Goal: Information Seeking & Learning: Learn about a topic

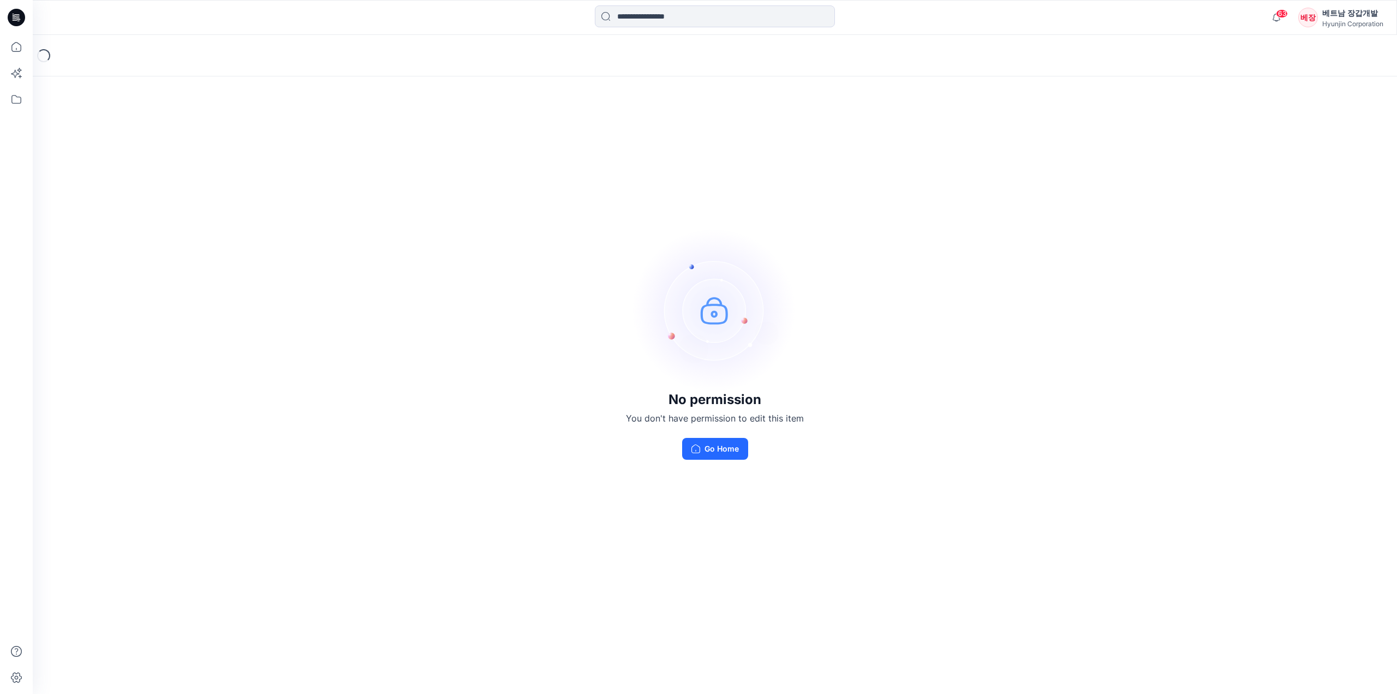
drag, startPoint x: 722, startPoint y: 451, endPoint x: 728, endPoint y: 448, distance: 6.8
click at [722, 451] on button "Go Home" at bounding box center [715, 449] width 66 height 22
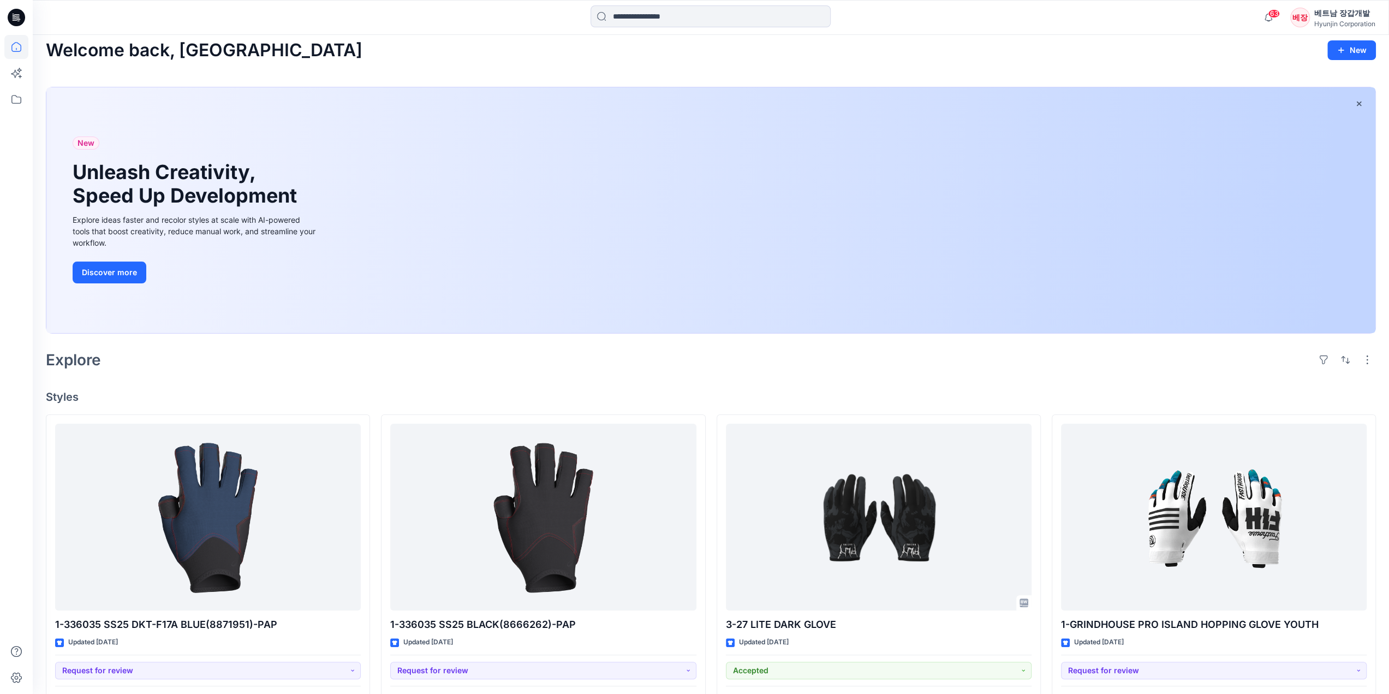
scroll to position [218, 0]
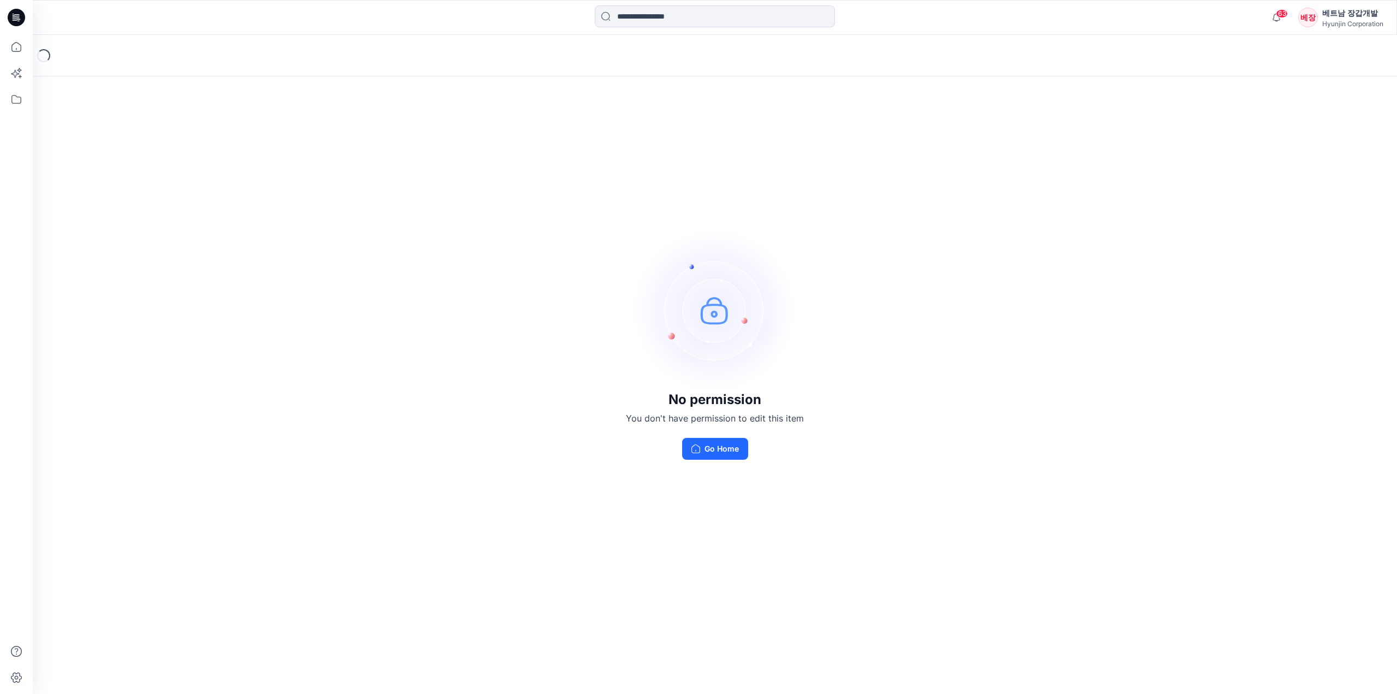
click at [16, 22] on icon at bounding box center [16, 17] width 17 height 17
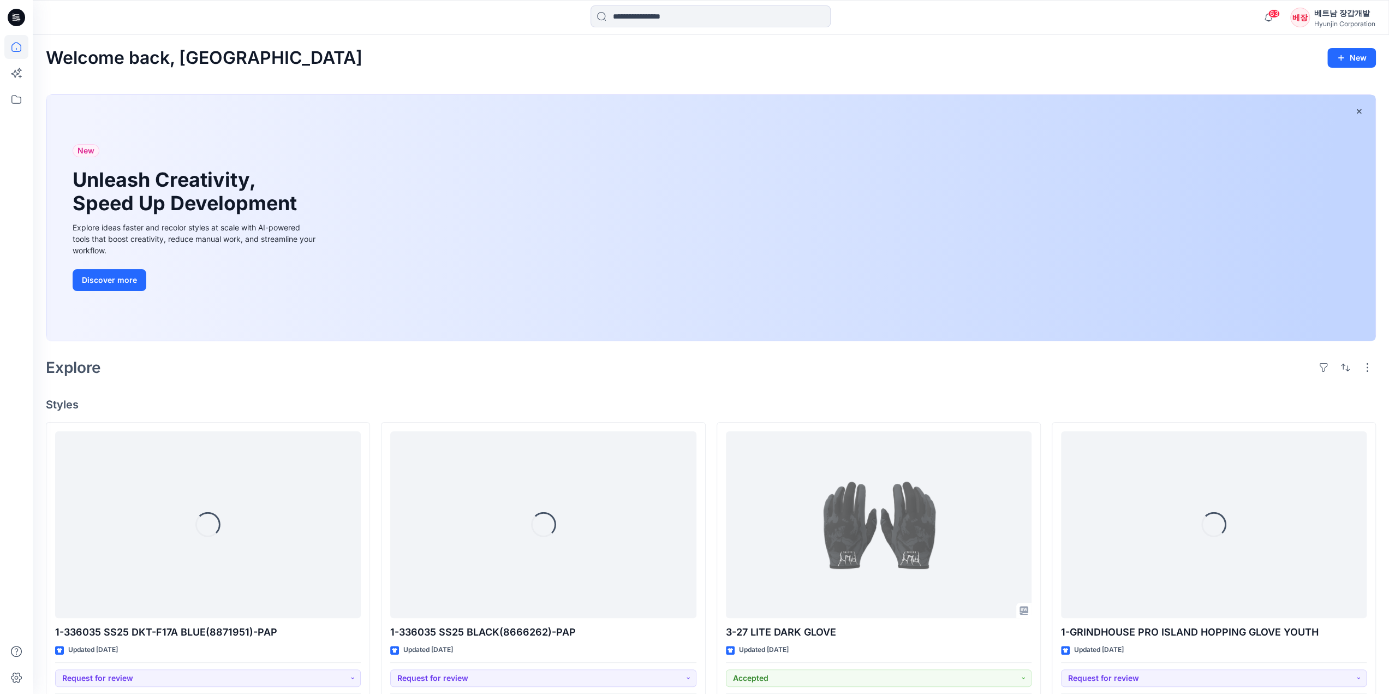
click at [1344, 13] on div "베트남 장갑개발" at bounding box center [1344, 13] width 61 height 13
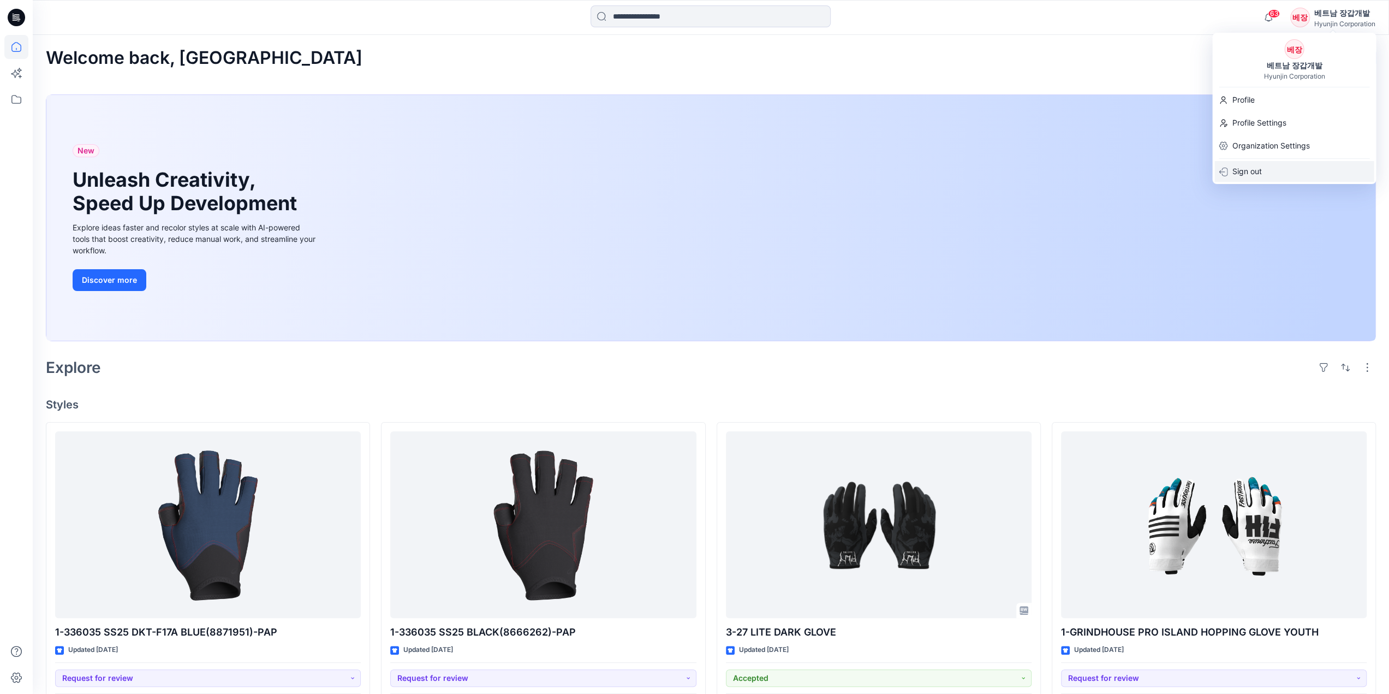
click at [1241, 171] on p "Sign out" at bounding box center [1246, 171] width 29 height 21
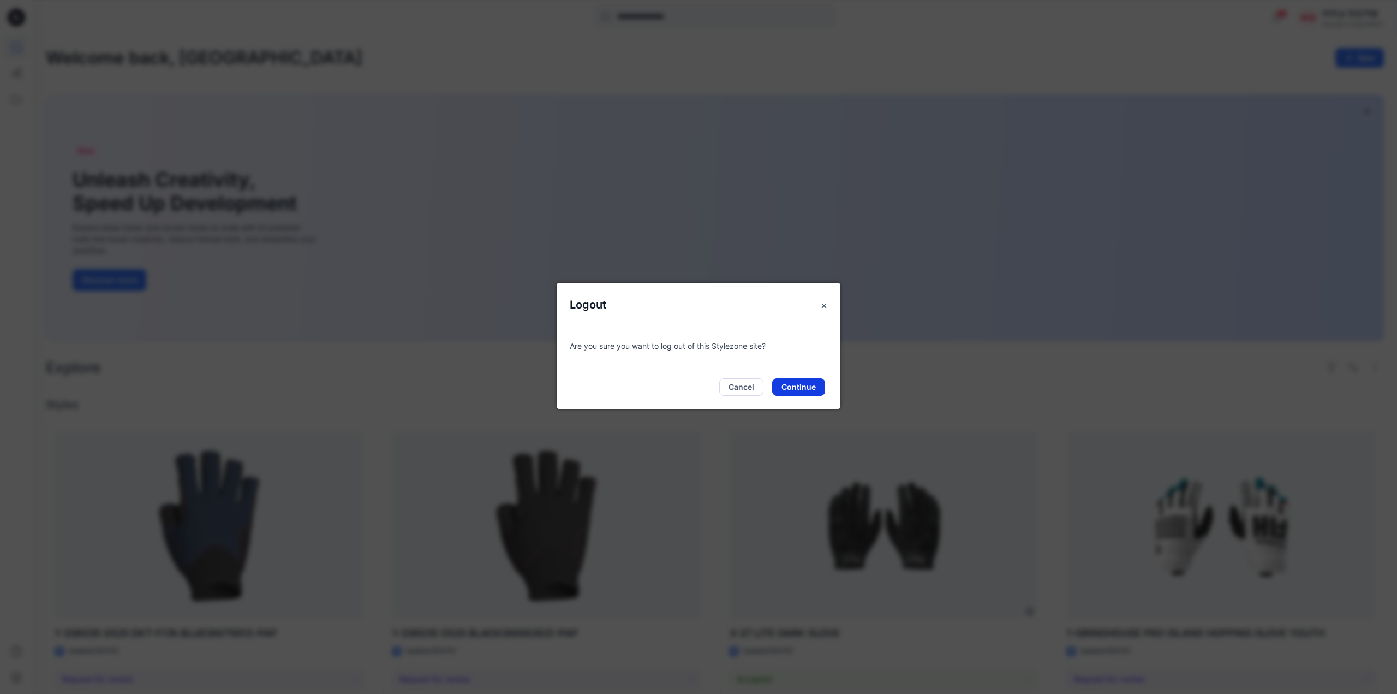
click at [796, 380] on button "Continue" at bounding box center [798, 386] width 53 height 17
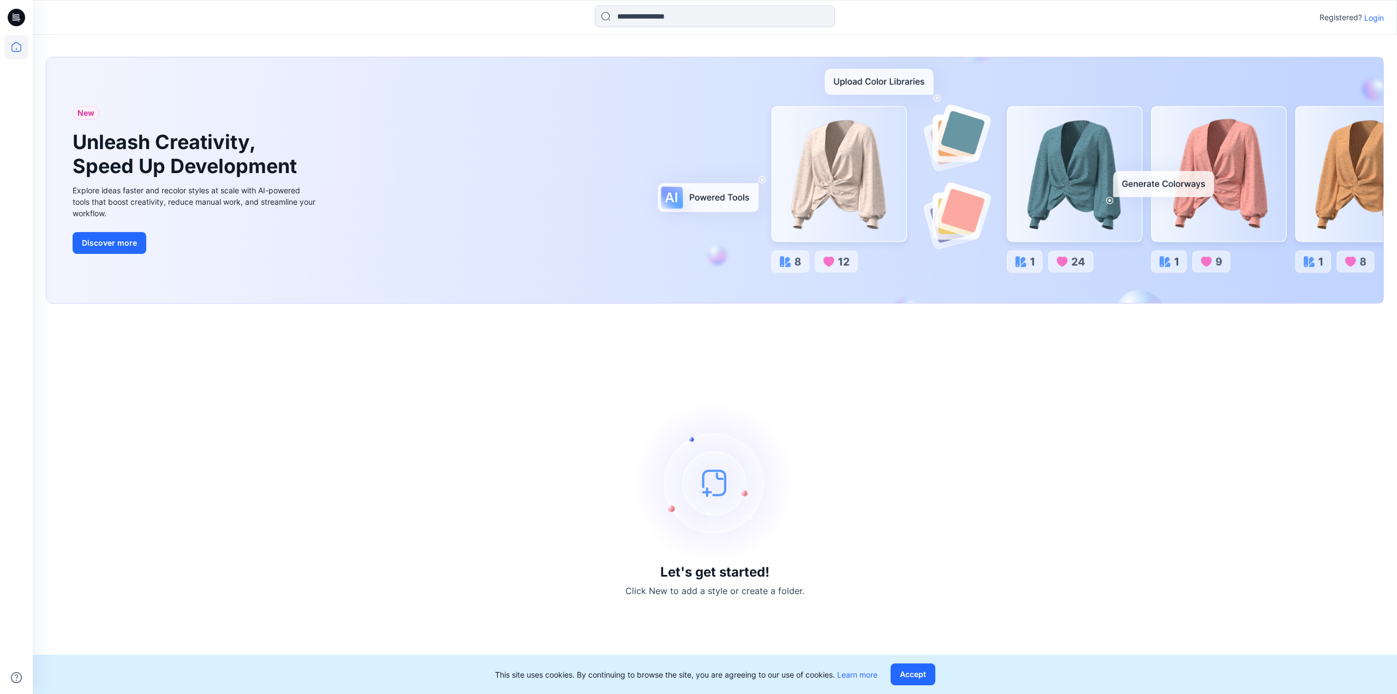
click at [1374, 17] on p "Login" at bounding box center [1375, 17] width 20 height 11
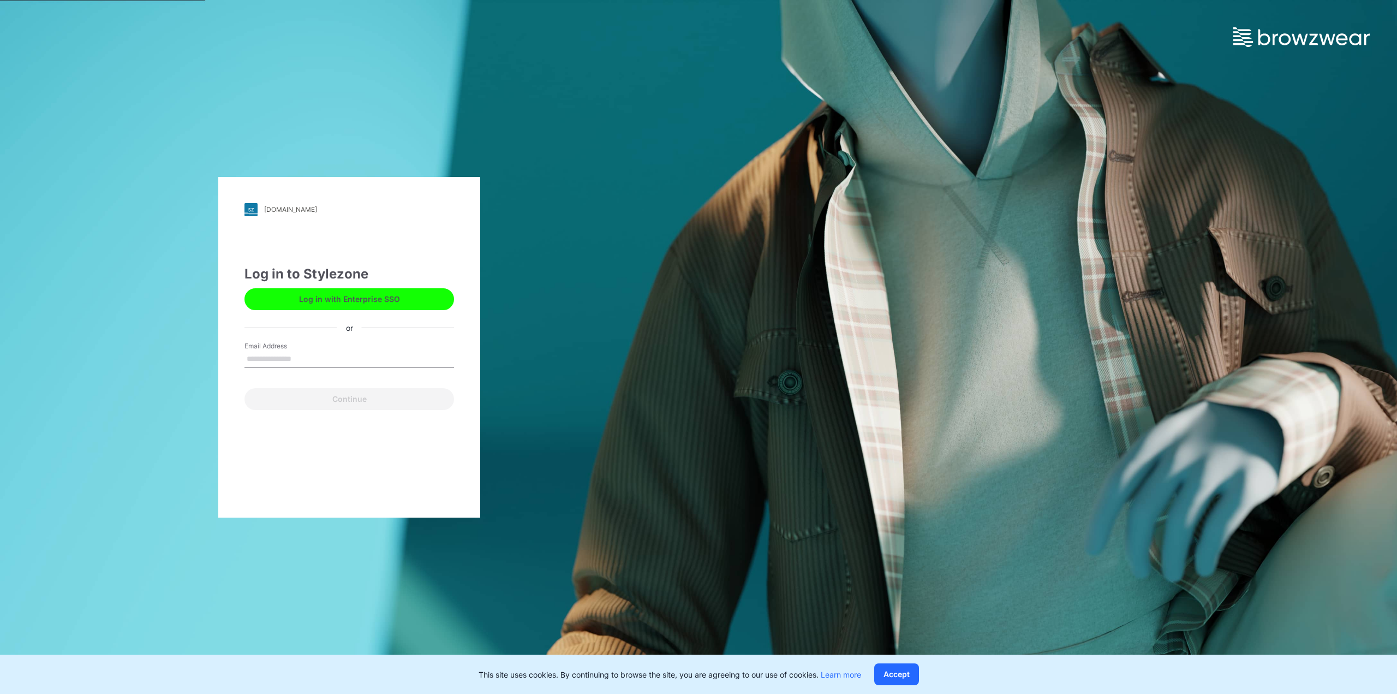
click at [313, 354] on input "Email Address" at bounding box center [350, 359] width 210 height 16
type input "**********"
click at [290, 394] on button "Continue" at bounding box center [350, 399] width 210 height 22
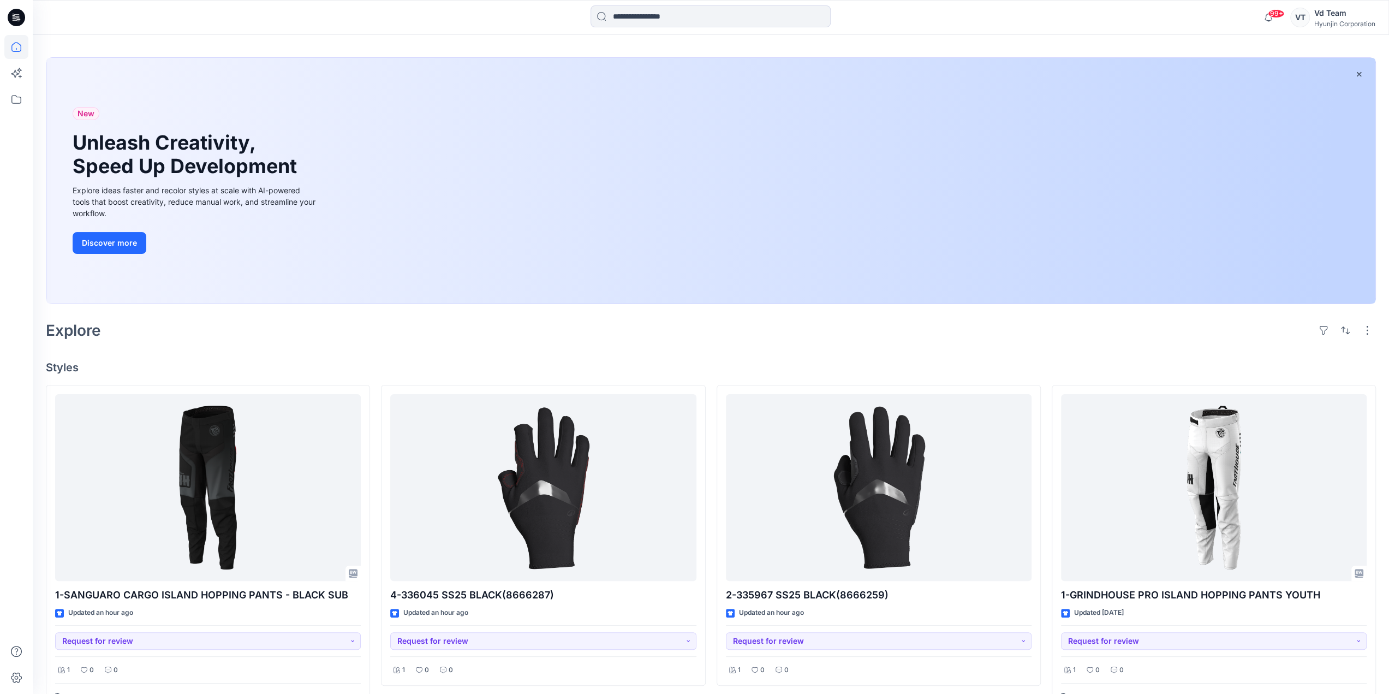
scroll to position [55, 0]
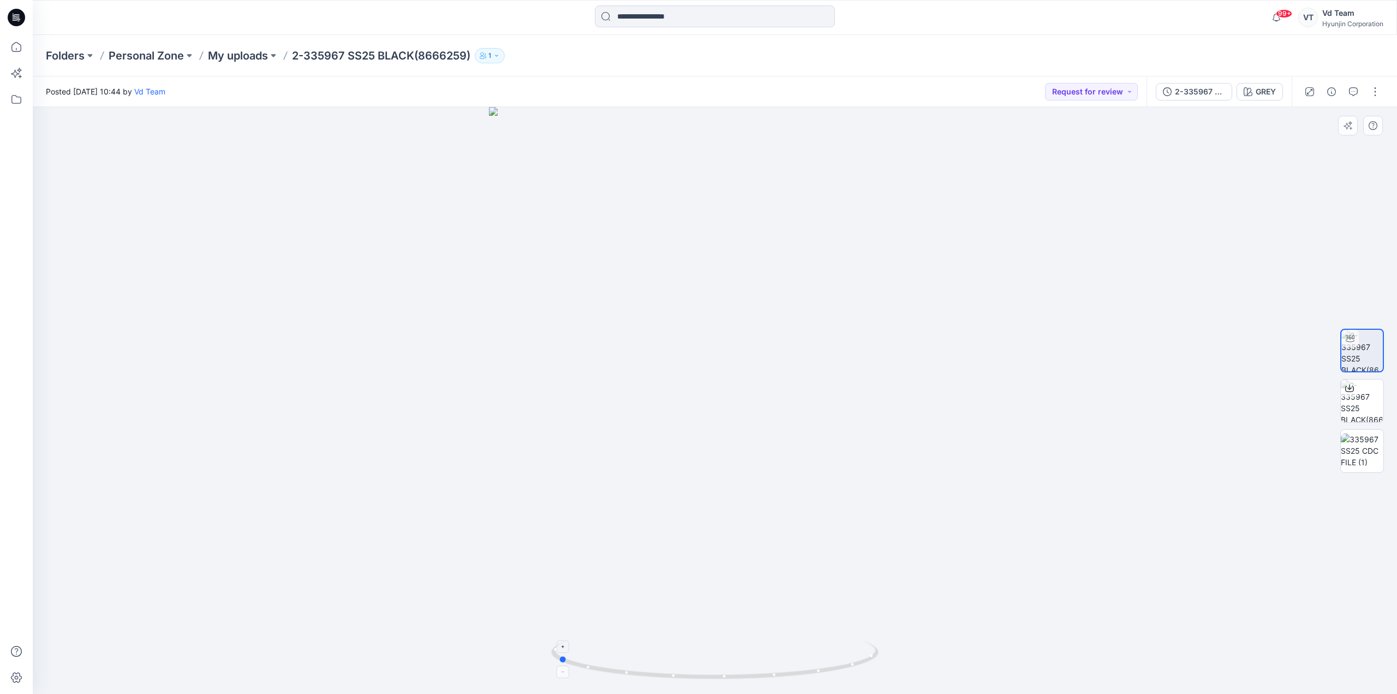
drag, startPoint x: 838, startPoint y: 652, endPoint x: 681, endPoint y: 668, distance: 157.9
click at [681, 668] on icon at bounding box center [716, 661] width 330 height 41
click at [1359, 448] on img at bounding box center [1362, 450] width 43 height 34
click at [1371, 127] on icon "button" at bounding box center [1373, 125] width 9 height 9
click at [1372, 360] on img at bounding box center [1362, 350] width 43 height 43
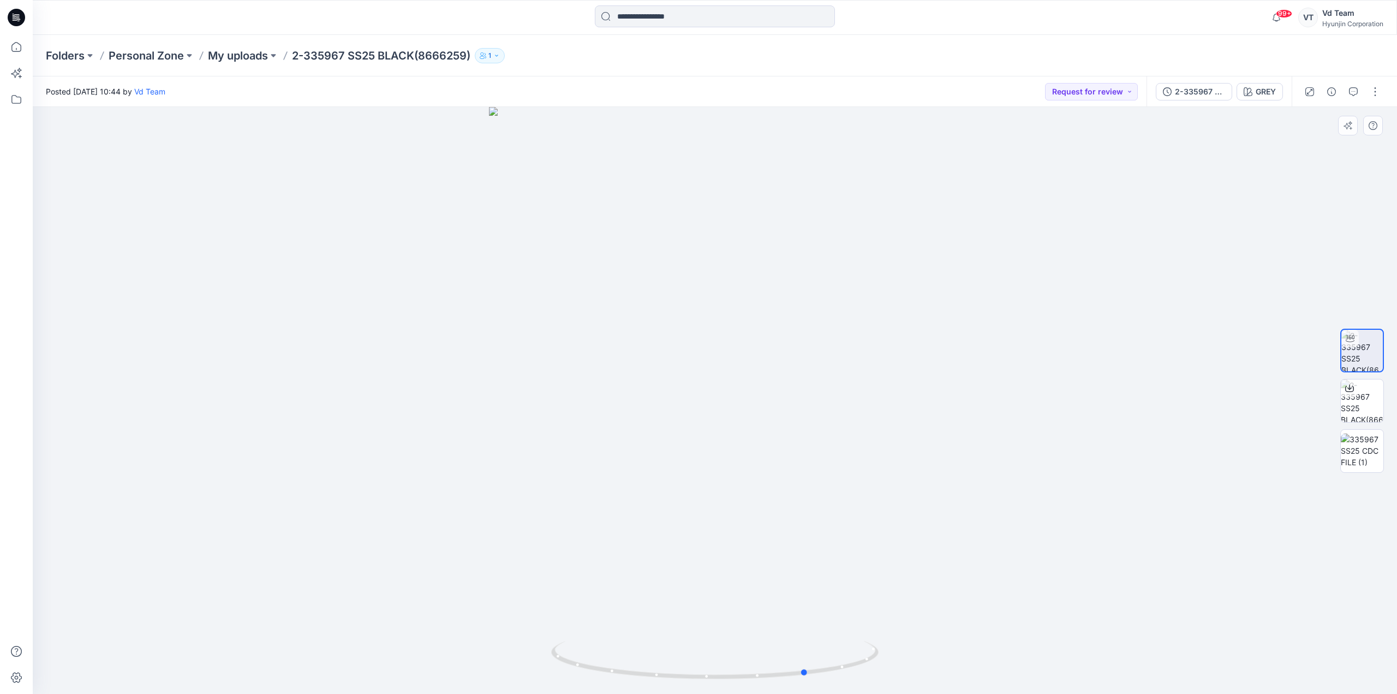
drag, startPoint x: 914, startPoint y: 362, endPoint x: 1008, endPoint y: 401, distance: 101.8
click at [1008, 401] on div at bounding box center [715, 400] width 1365 height 587
drag, startPoint x: 991, startPoint y: 496, endPoint x: 873, endPoint y: 515, distance: 119.4
click at [873, 515] on div at bounding box center [715, 400] width 1365 height 587
drag, startPoint x: 780, startPoint y: 556, endPoint x: 1008, endPoint y: 566, distance: 228.4
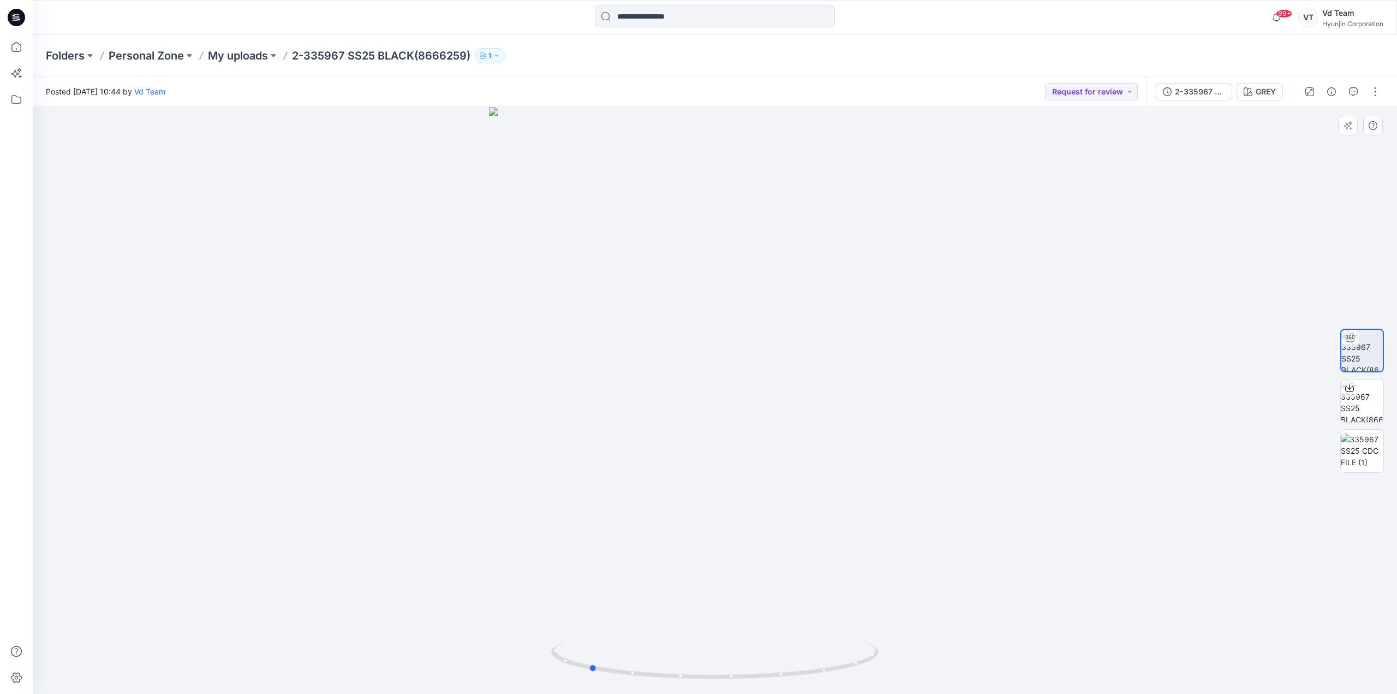
click at [1008, 566] on div at bounding box center [715, 400] width 1365 height 587
drag, startPoint x: 745, startPoint y: 674, endPoint x: 880, endPoint y: 669, distance: 135.5
click at [880, 671] on icon at bounding box center [716, 661] width 330 height 41
drag, startPoint x: 961, startPoint y: 438, endPoint x: 728, endPoint y: 446, distance: 232.7
click at [728, 446] on div at bounding box center [715, 400] width 1365 height 587
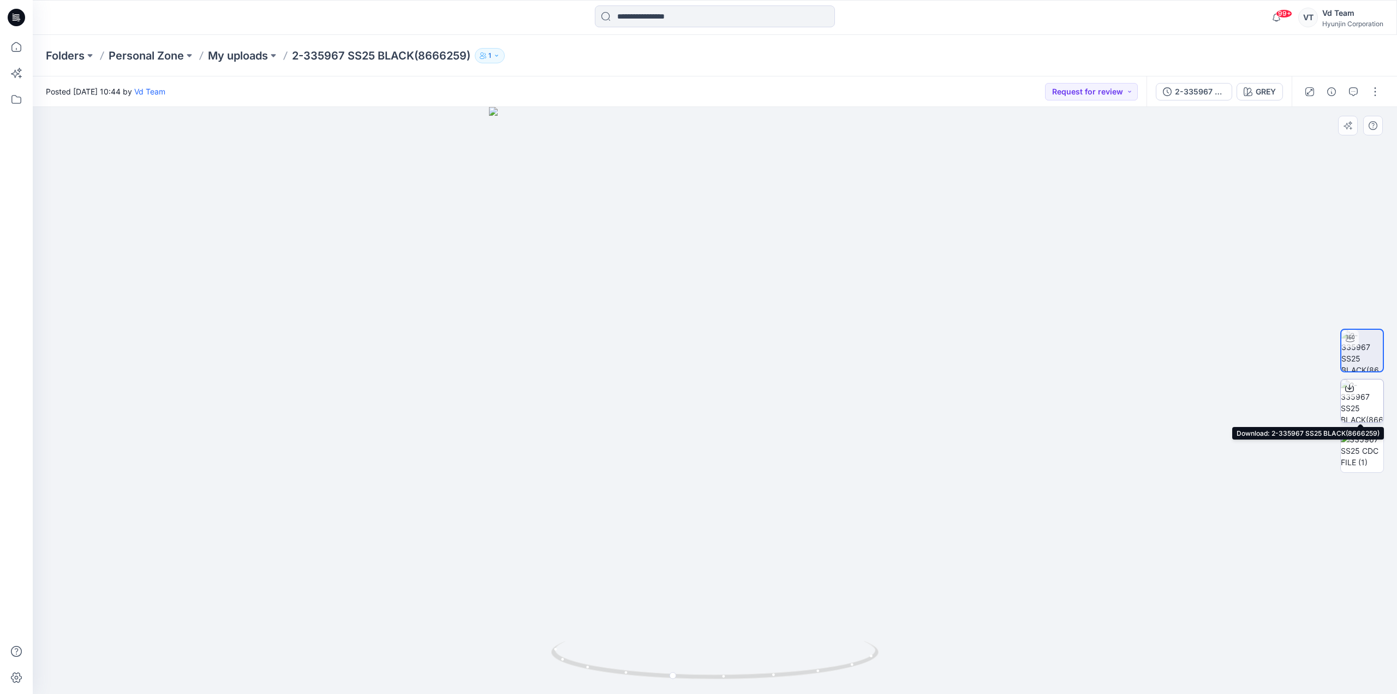
click at [1364, 396] on img at bounding box center [1362, 400] width 43 height 43
click at [1362, 356] on img at bounding box center [1362, 350] width 41 height 41
drag, startPoint x: 962, startPoint y: 498, endPoint x: 1235, endPoint y: 490, distance: 273.6
click at [1235, 490] on div at bounding box center [715, 400] width 1365 height 587
drag, startPoint x: 860, startPoint y: 438, endPoint x: 694, endPoint y: 439, distance: 165.4
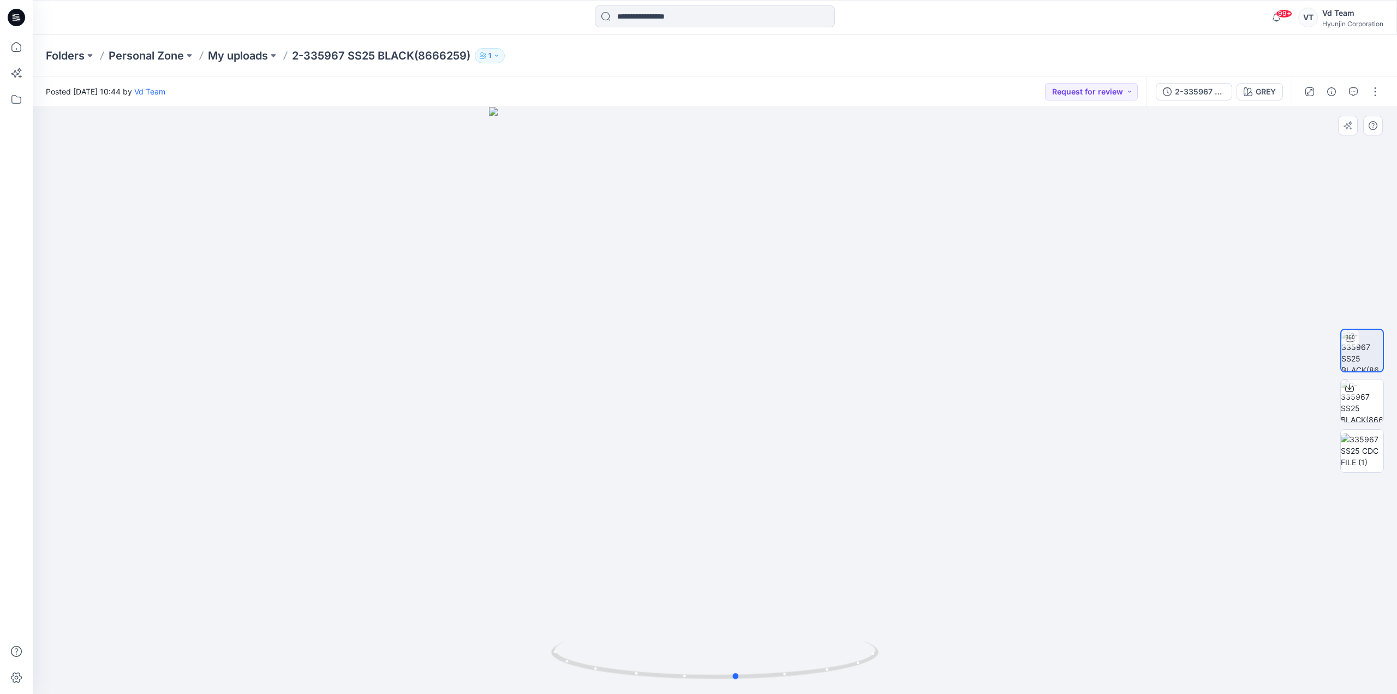
click at [694, 439] on div at bounding box center [715, 400] width 1365 height 587
drag, startPoint x: 607, startPoint y: 391, endPoint x: 975, endPoint y: 385, distance: 368.5
click at [975, 385] on div at bounding box center [715, 400] width 1365 height 587
click at [971, 380] on div at bounding box center [715, 400] width 1365 height 587
drag, startPoint x: 813, startPoint y: 665, endPoint x: 659, endPoint y: 659, distance: 154.6
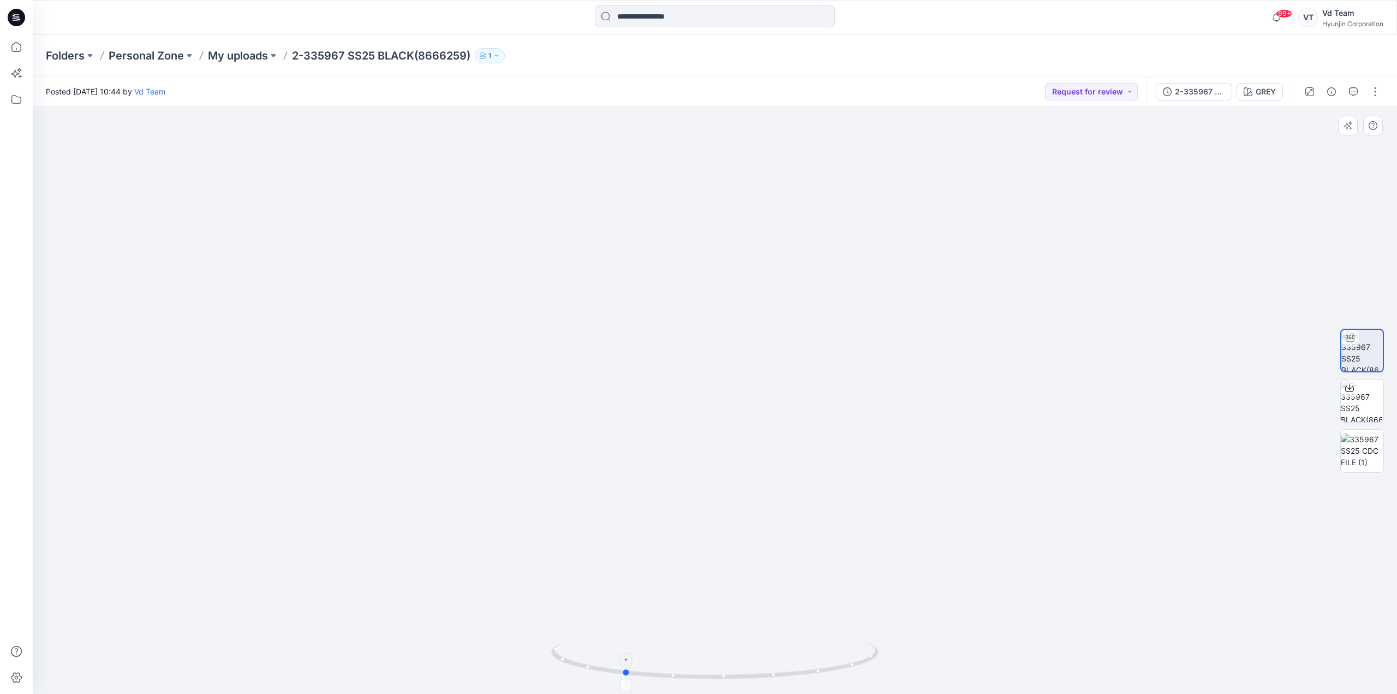
click at [659, 659] on icon at bounding box center [716, 661] width 330 height 41
drag, startPoint x: 750, startPoint y: 677, endPoint x: 847, endPoint y: 682, distance: 97.3
click at [847, 682] on icon at bounding box center [716, 661] width 330 height 41
drag, startPoint x: 604, startPoint y: 667, endPoint x: 884, endPoint y: 671, distance: 280.6
click at [884, 671] on div at bounding box center [715, 400] width 1365 height 587
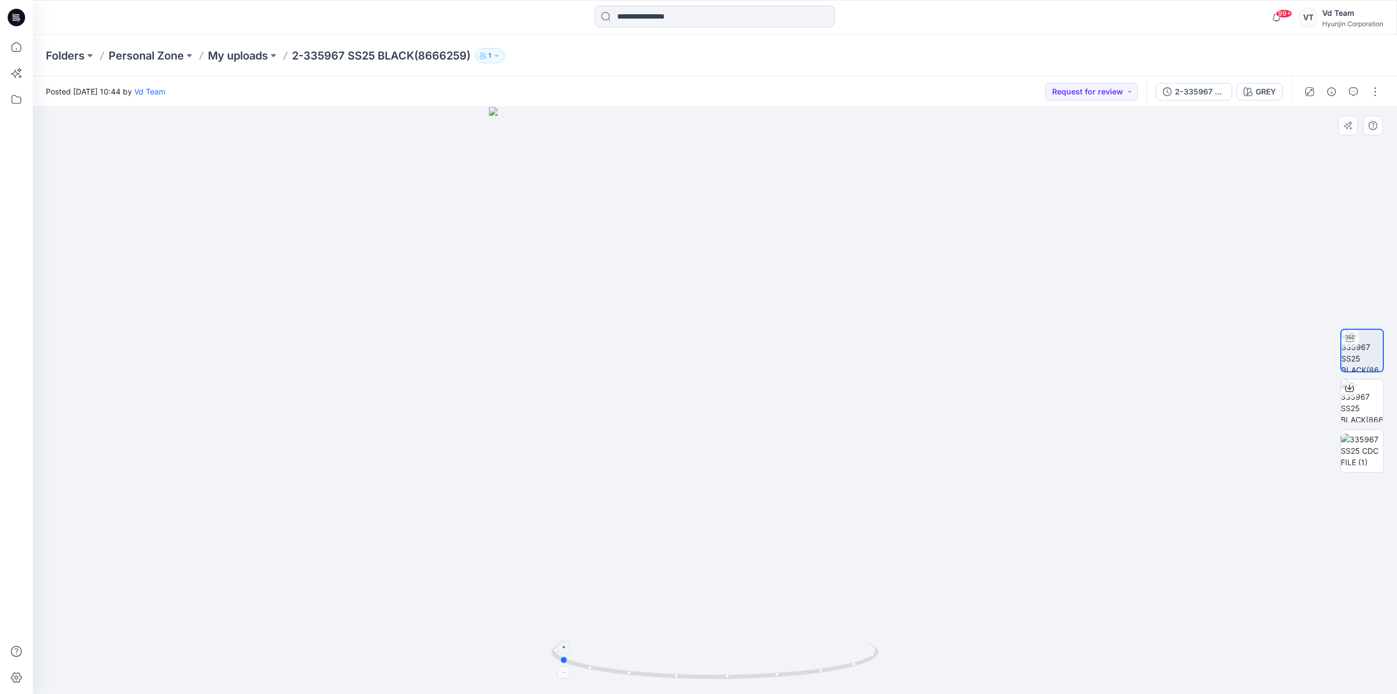
drag, startPoint x: 866, startPoint y: 640, endPoint x: 771, endPoint y: 645, distance: 95.6
click at [771, 645] on div at bounding box center [715, 400] width 1365 height 587
drag, startPoint x: 703, startPoint y: 254, endPoint x: 725, endPoint y: 491, distance: 237.4
click at [725, 491] on img at bounding box center [715, 394] width 819 height 600
drag, startPoint x: 699, startPoint y: 675, endPoint x: 782, endPoint y: 678, distance: 83.0
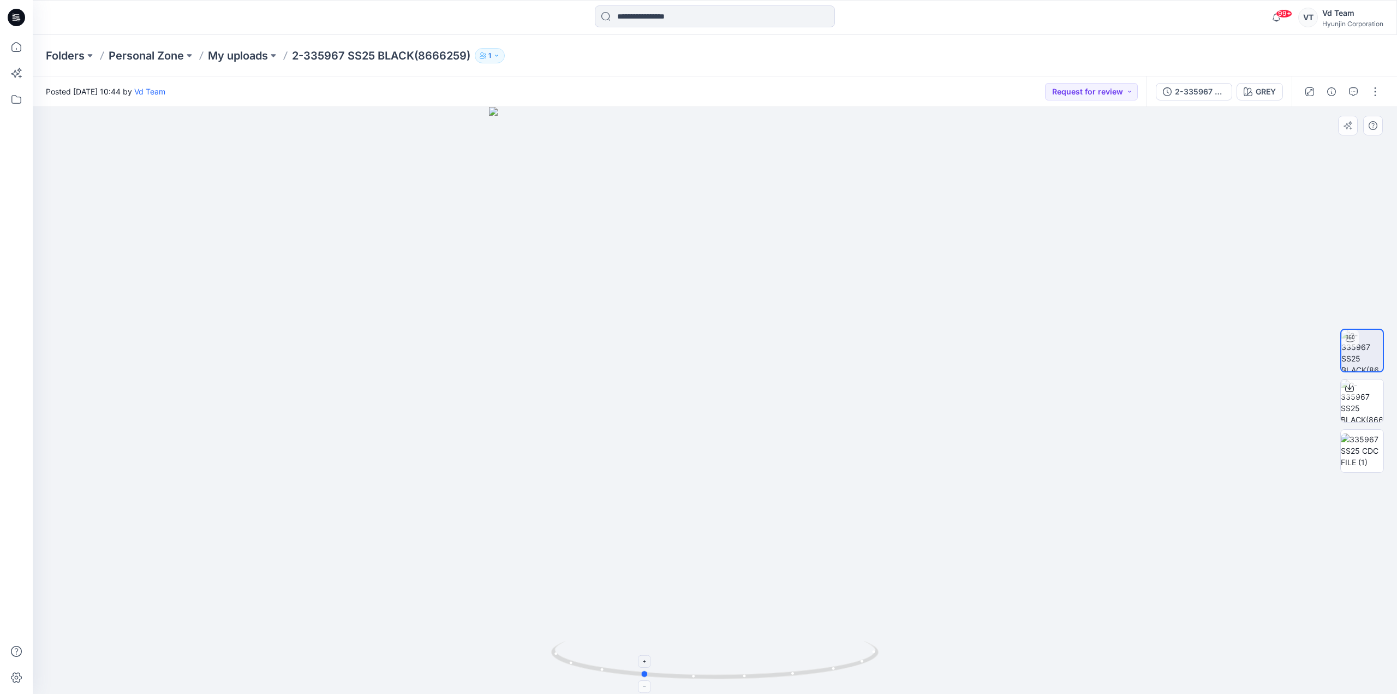
click at [782, 678] on icon at bounding box center [716, 661] width 330 height 41
drag, startPoint x: 782, startPoint y: 678, endPoint x: 906, endPoint y: 680, distance: 124.5
click at [906, 680] on div at bounding box center [715, 400] width 1365 height 587
drag, startPoint x: 675, startPoint y: 677, endPoint x: 740, endPoint y: 678, distance: 65.5
click at [740, 678] on icon at bounding box center [716, 661] width 330 height 41
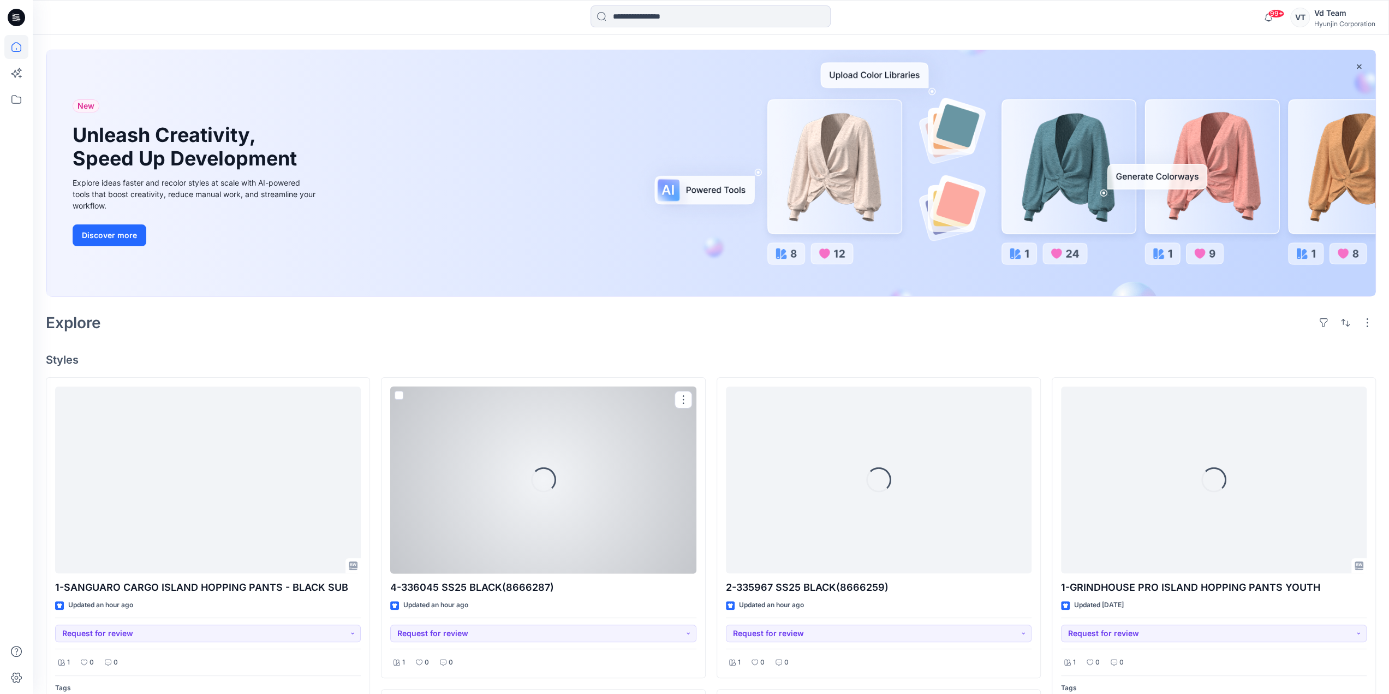
scroll to position [218, 0]
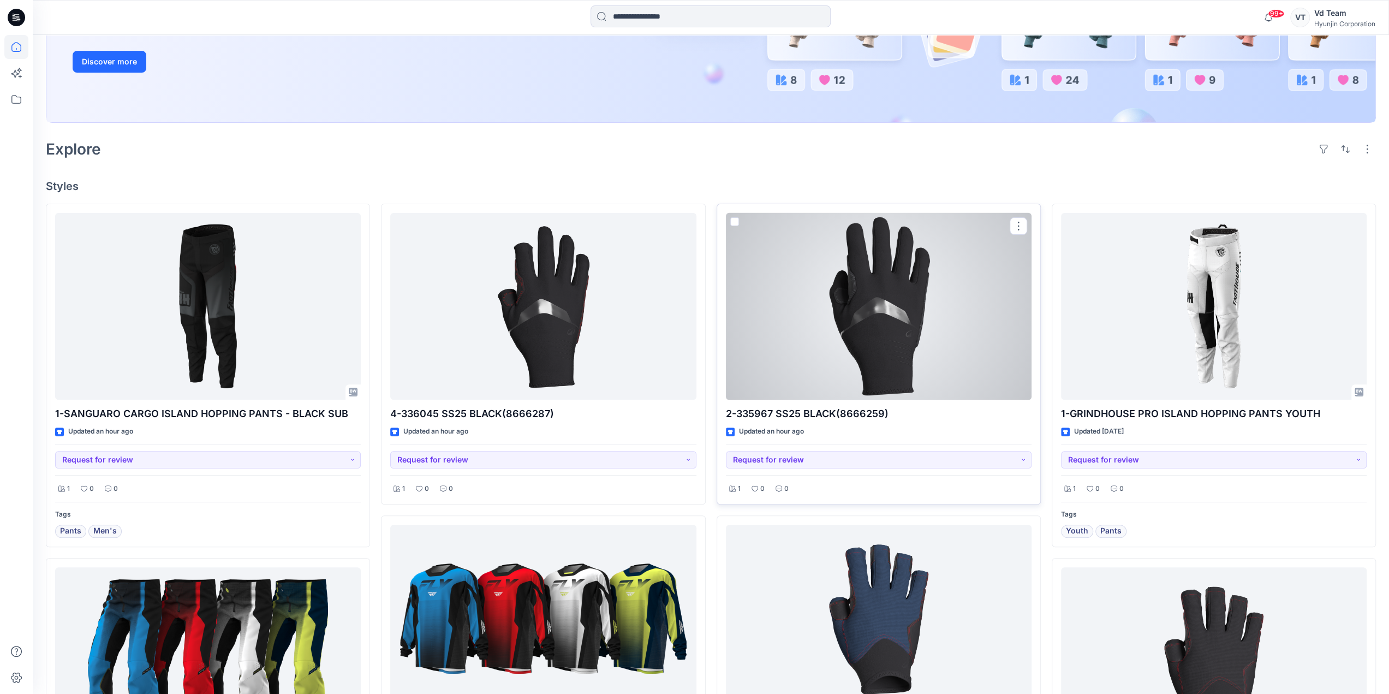
click at [873, 351] on div at bounding box center [879, 306] width 306 height 187
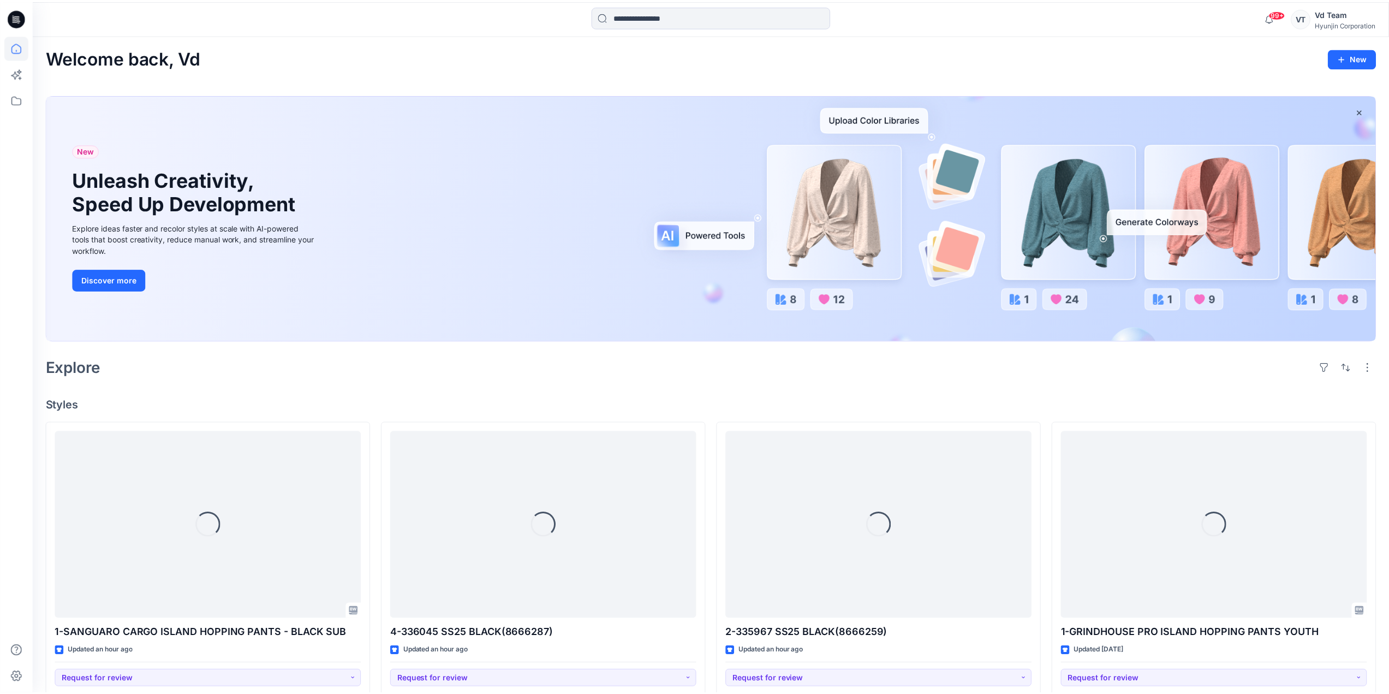
scroll to position [218, 0]
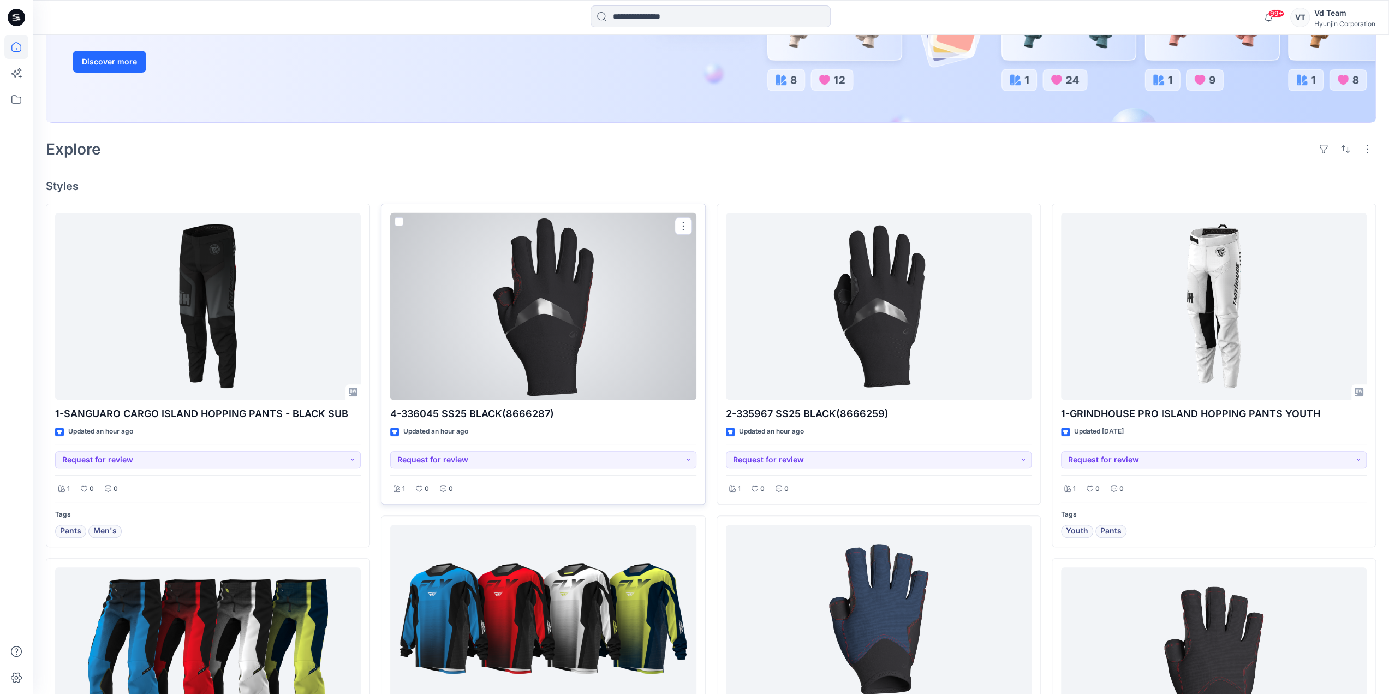
click at [573, 357] on div at bounding box center [543, 306] width 306 height 187
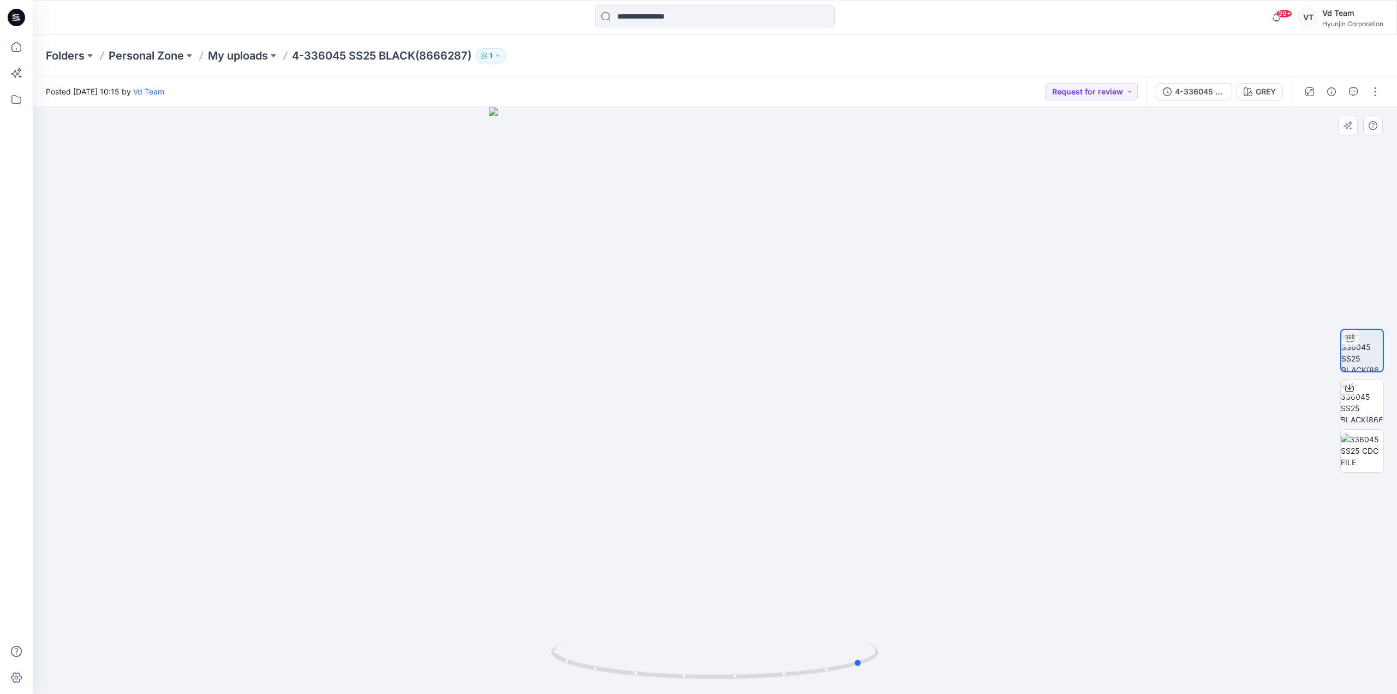
drag, startPoint x: 640, startPoint y: 672, endPoint x: 788, endPoint y: 682, distance: 148.8
click at [788, 682] on div at bounding box center [715, 400] width 1365 height 587
drag, startPoint x: 813, startPoint y: 404, endPoint x: 825, endPoint y: 556, distance: 152.2
click at [825, 556] on img at bounding box center [714, 345] width 781 height 697
drag, startPoint x: 686, startPoint y: 658, endPoint x: 722, endPoint y: 665, distance: 36.8
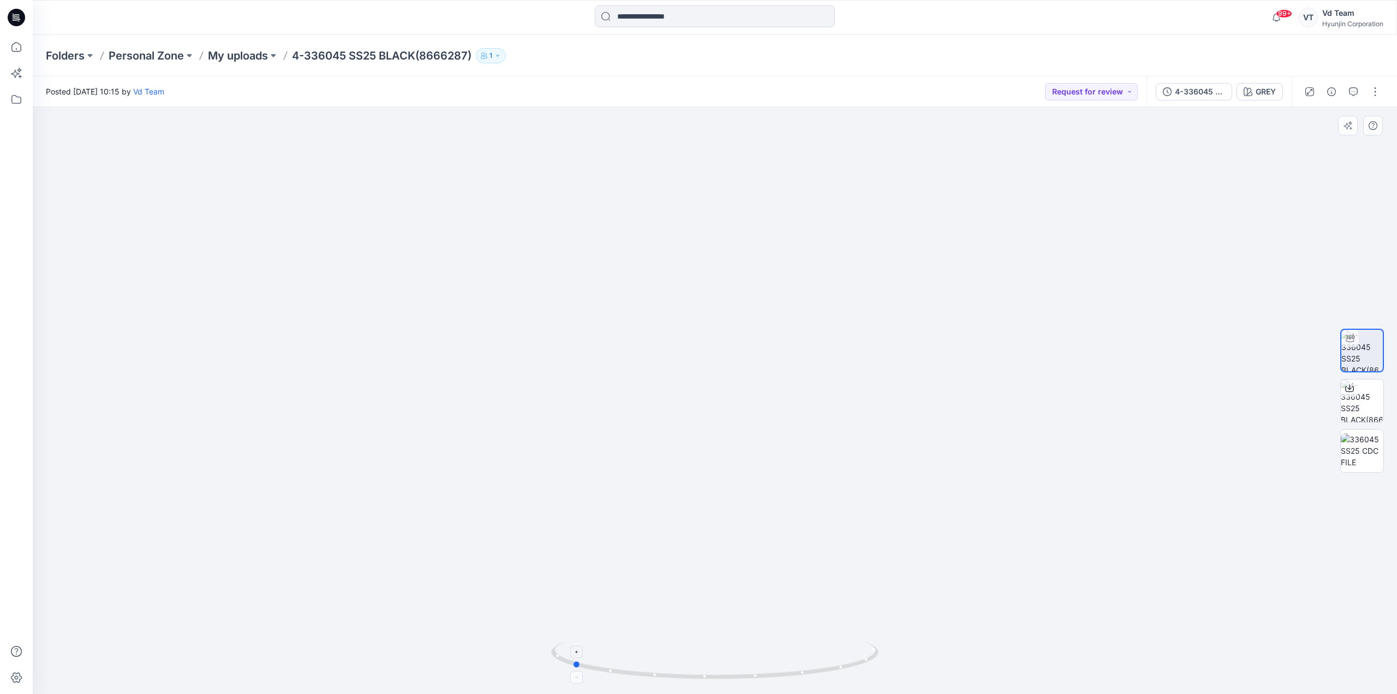
click at [722, 665] on icon at bounding box center [716, 661] width 330 height 41
click at [662, 675] on icon at bounding box center [716, 661] width 330 height 41
drag, startPoint x: 687, startPoint y: 672, endPoint x: 921, endPoint y: 698, distance: 236.2
click at [921, 693] on html "99+ Notifications Your style 1-SANGUARO CARGO ISLAND HOPPING PANTS - BLACK SUB …" at bounding box center [698, 347] width 1397 height 694
click at [1357, 440] on img at bounding box center [1362, 450] width 43 height 34
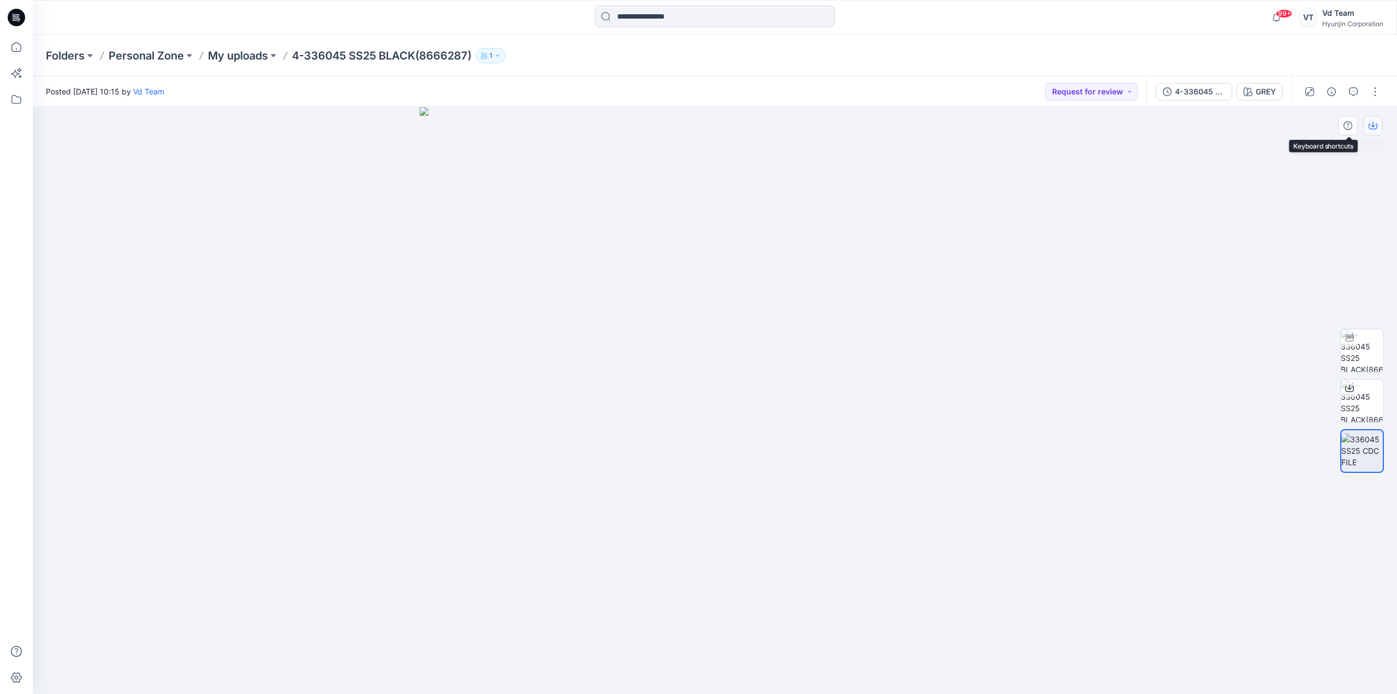
click at [1371, 124] on icon "button" at bounding box center [1373, 125] width 9 height 9
click at [1366, 347] on img at bounding box center [1362, 350] width 43 height 43
drag, startPoint x: 759, startPoint y: 668, endPoint x: 876, endPoint y: 681, distance: 118.0
click at [876, 681] on icon at bounding box center [716, 661] width 330 height 41
drag, startPoint x: 788, startPoint y: 673, endPoint x: 771, endPoint y: 684, distance: 20.6
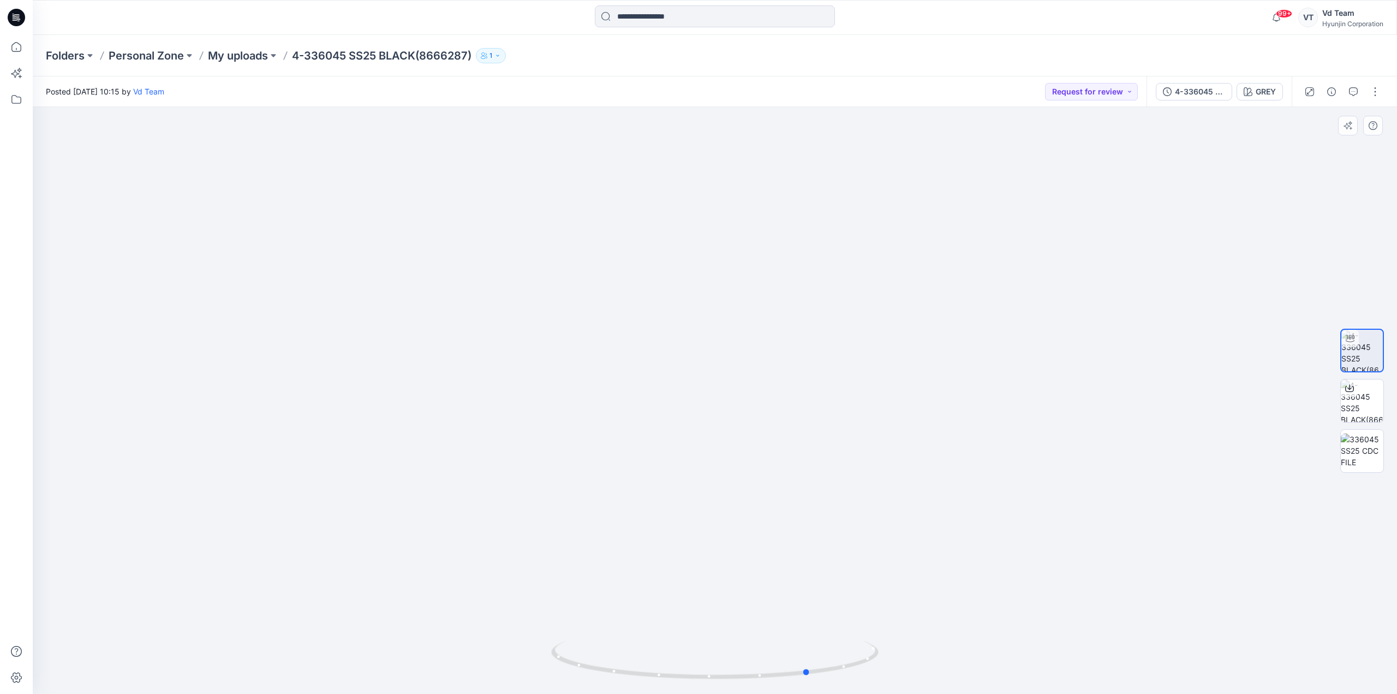
click at [771, 684] on div at bounding box center [715, 666] width 328 height 55
drag, startPoint x: 741, startPoint y: 436, endPoint x: 867, endPoint y: 486, distance: 135.2
click at [867, 486] on img at bounding box center [716, 373] width 632 height 642
drag, startPoint x: 745, startPoint y: 688, endPoint x: 833, endPoint y: 686, distance: 88.5
click at [833, 686] on img at bounding box center [715, 667] width 328 height 53
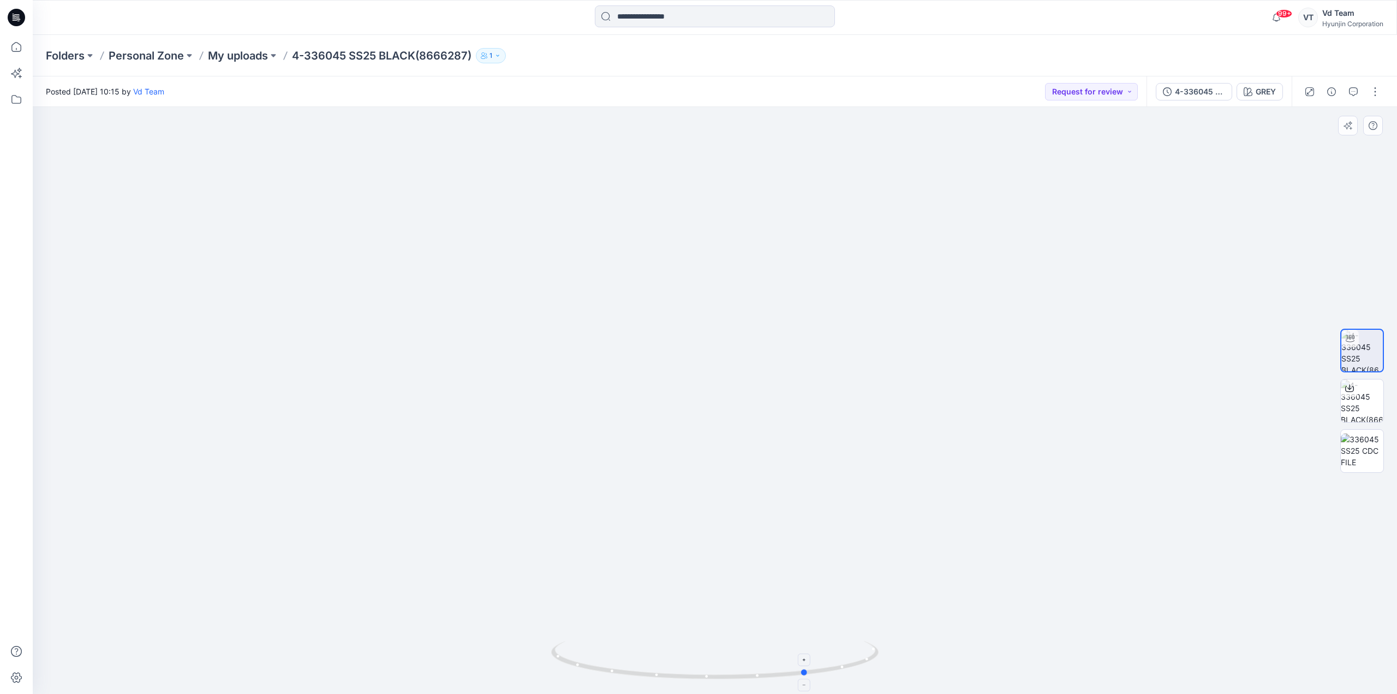
drag, startPoint x: 843, startPoint y: 668, endPoint x: 748, endPoint y: 671, distance: 94.5
click at [748, 671] on icon at bounding box center [716, 661] width 330 height 41
drag, startPoint x: 707, startPoint y: 681, endPoint x: 847, endPoint y: 683, distance: 139.8
click at [847, 683] on div at bounding box center [715, 666] width 328 height 55
drag, startPoint x: 851, startPoint y: 666, endPoint x: 699, endPoint y: 678, distance: 152.8
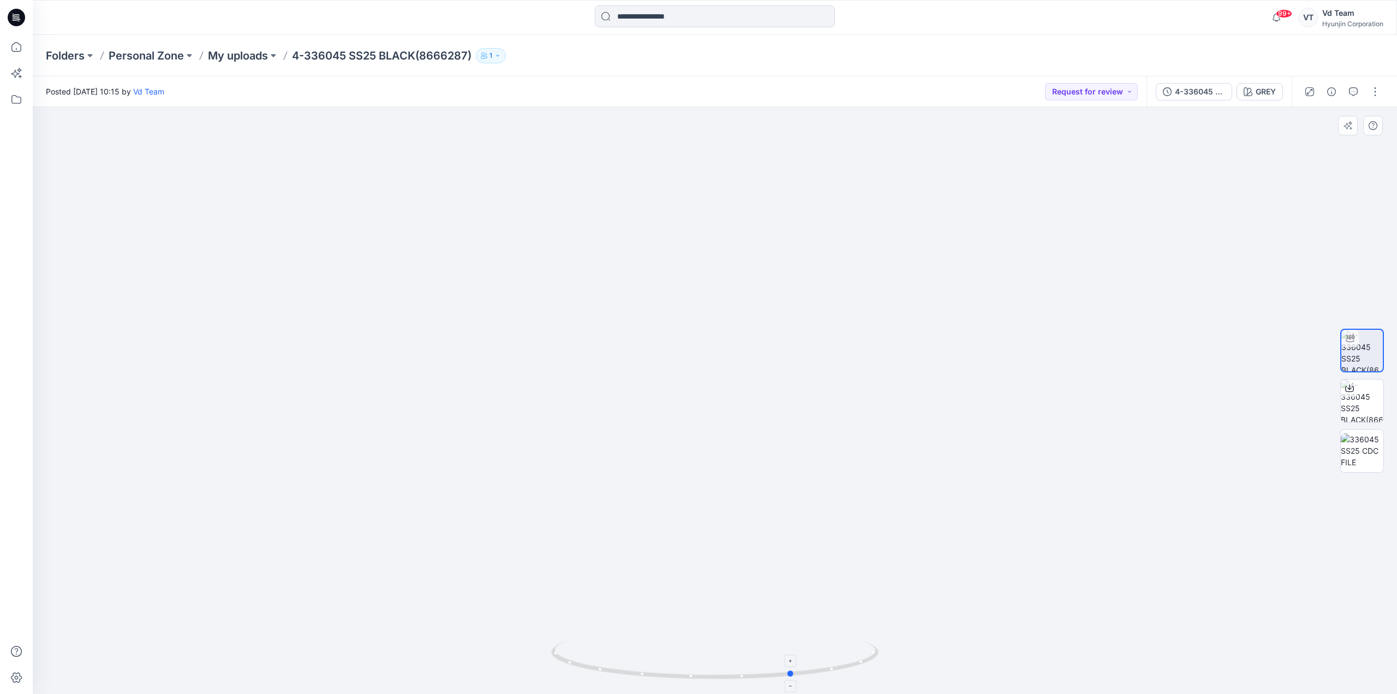
click at [699, 678] on icon at bounding box center [716, 661] width 330 height 41
drag, startPoint x: 831, startPoint y: 662, endPoint x: 782, endPoint y: 672, distance: 50.2
click at [782, 672] on icon at bounding box center [716, 661] width 330 height 41
drag, startPoint x: 576, startPoint y: 669, endPoint x: 698, endPoint y: 669, distance: 121.2
click at [698, 669] on icon at bounding box center [716, 661] width 330 height 41
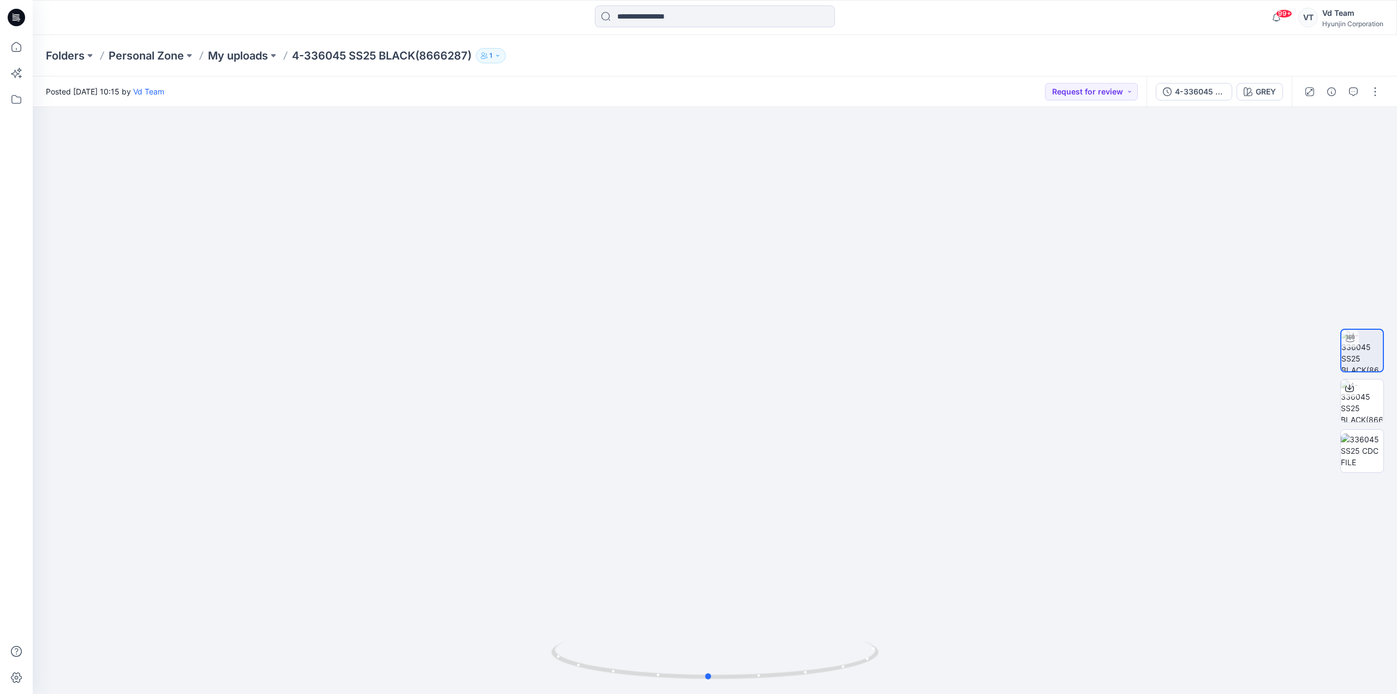
drag, startPoint x: 764, startPoint y: 684, endPoint x: 664, endPoint y: 696, distance: 101.1
click at [664, 693] on html "99+ Notifications Your style 1-SANGUARO CARGO ISLAND HOPPING PANTS - BLACK SUB …" at bounding box center [698, 347] width 1397 height 694
drag, startPoint x: 746, startPoint y: 679, endPoint x: 721, endPoint y: 685, distance: 25.3
click at [721, 685] on div at bounding box center [715, 666] width 328 height 55
drag, startPoint x: 728, startPoint y: 673, endPoint x: 815, endPoint y: 679, distance: 87.0
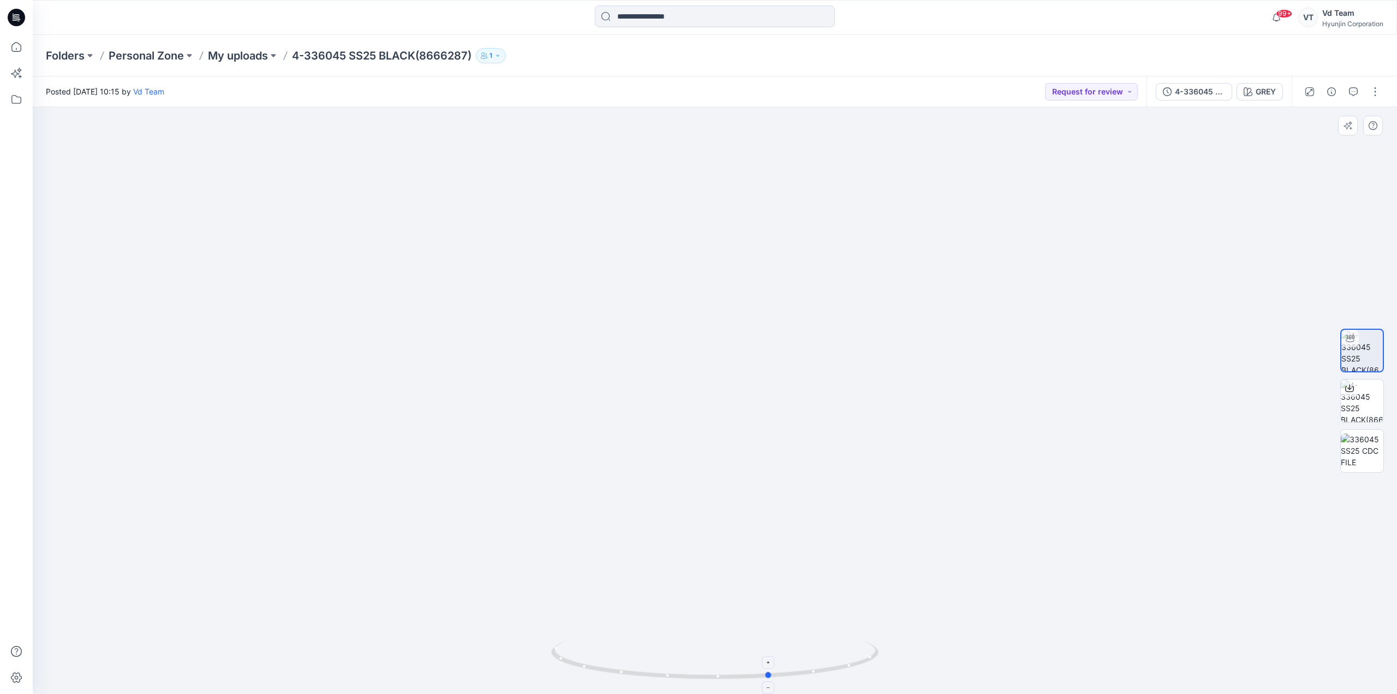
click at [815, 679] on icon at bounding box center [716, 661] width 330 height 41
click at [1354, 389] on div at bounding box center [1349, 387] width 17 height 17
drag, startPoint x: 635, startPoint y: 420, endPoint x: 749, endPoint y: 431, distance: 114.0
click at [749, 431] on img at bounding box center [716, 379] width 632 height 630
drag, startPoint x: 729, startPoint y: 685, endPoint x: 761, endPoint y: 689, distance: 32.5
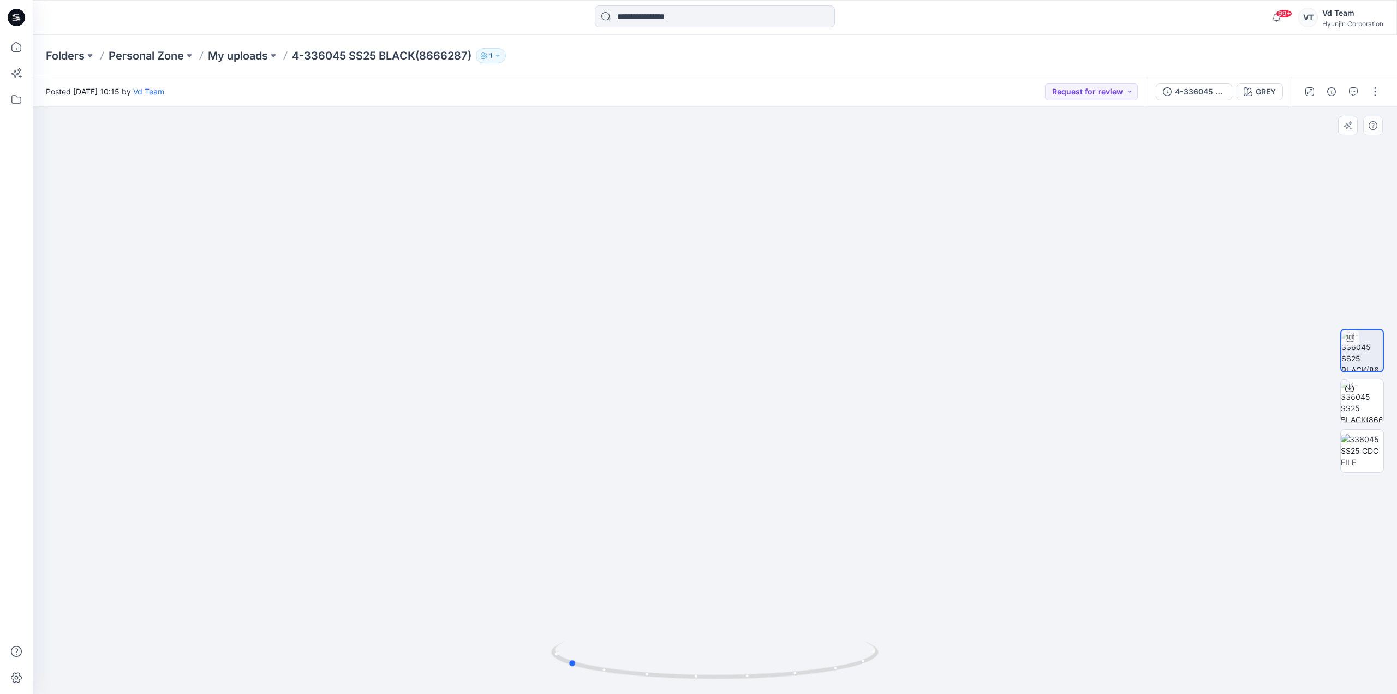
click at [761, 689] on div at bounding box center [715, 666] width 328 height 55
drag, startPoint x: 765, startPoint y: 677, endPoint x: 711, endPoint y: 672, distance: 54.8
click at [711, 672] on icon at bounding box center [716, 661] width 330 height 41
